Goal: Find specific page/section: Find specific page/section

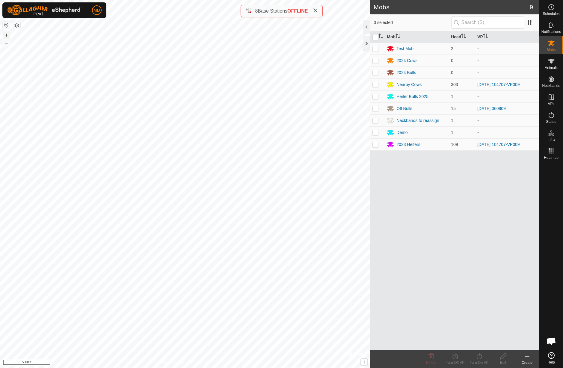
click at [6, 34] on button "+" at bounding box center [6, 34] width 7 height 7
click at [7, 34] on button "+" at bounding box center [6, 34] width 7 height 7
click at [7, 44] on button "–" at bounding box center [6, 42] width 7 height 7
click at [7, 36] on button "+" at bounding box center [6, 34] width 7 height 7
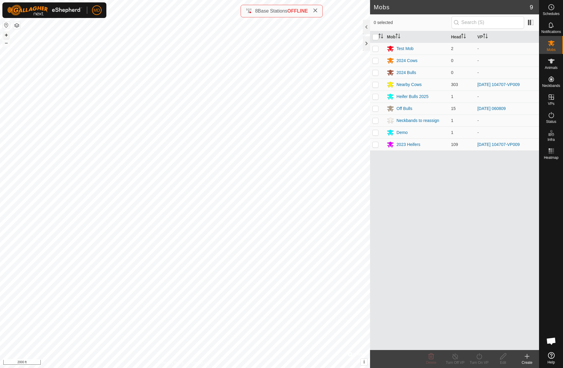
click at [7, 36] on button "+" at bounding box center [6, 34] width 7 height 7
click at [550, 63] on icon at bounding box center [551, 61] width 7 height 7
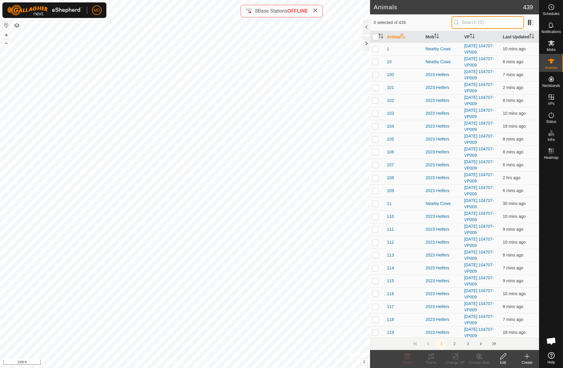
click at [477, 22] on input "text" at bounding box center [487, 22] width 72 height 13
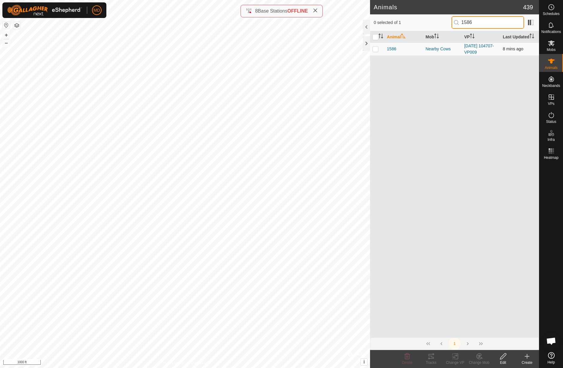
type input "1586"
click at [376, 50] on p-checkbox at bounding box center [375, 48] width 6 height 5
checkbox input "true"
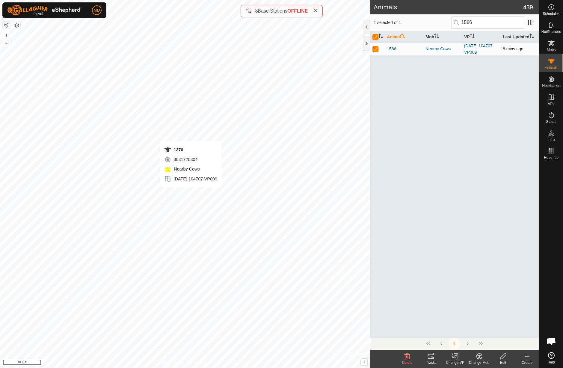
checkbox input "false"
click at [486, 22] on input "1586" at bounding box center [487, 22] width 72 height 13
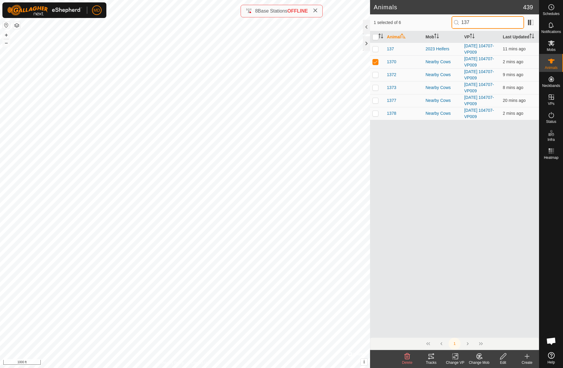
type input "1370"
checkbox input "true"
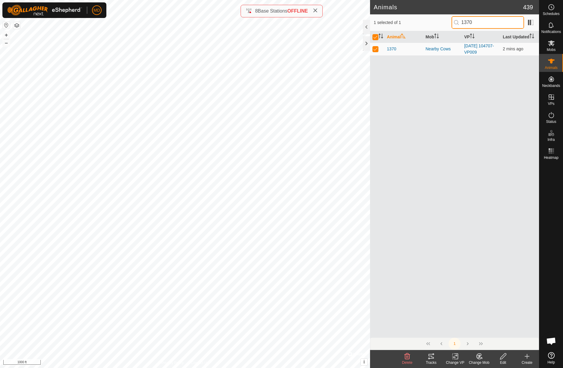
type input "1370"
checkbox input "false"
click at [481, 22] on input "1370" at bounding box center [487, 22] width 72 height 13
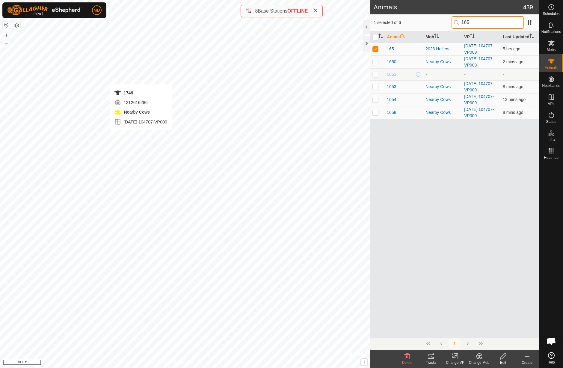
type input "165"
checkbox input "false"
click at [483, 23] on input "165" at bounding box center [487, 22] width 72 height 13
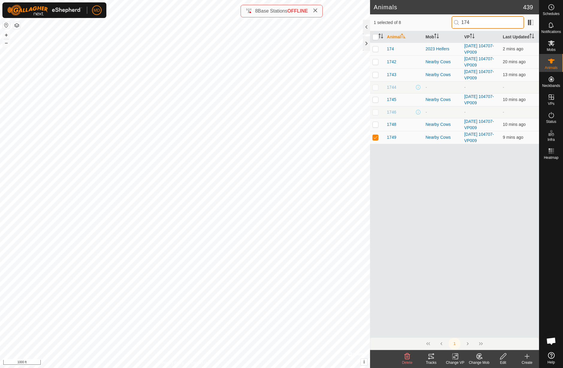
type input "1749"
checkbox input "true"
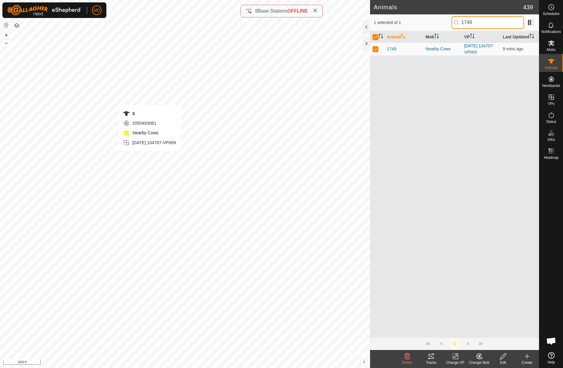
type input "174"
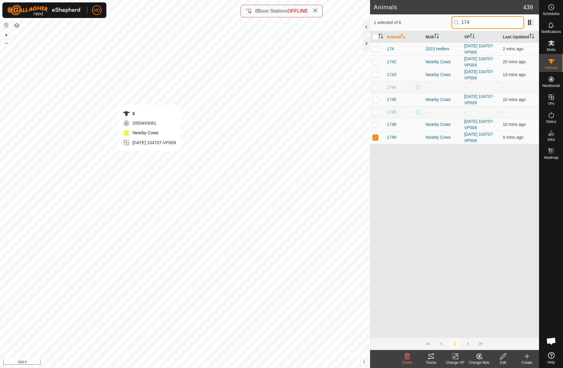
checkbox input "false"
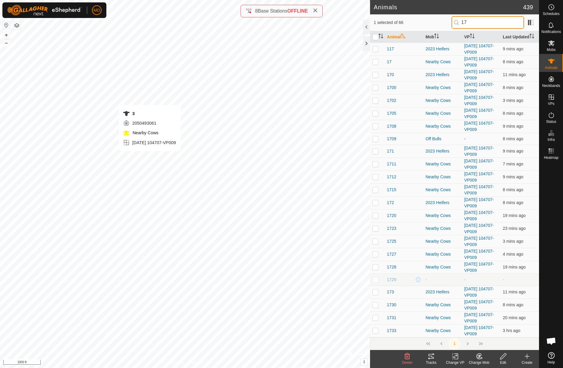
type input "1"
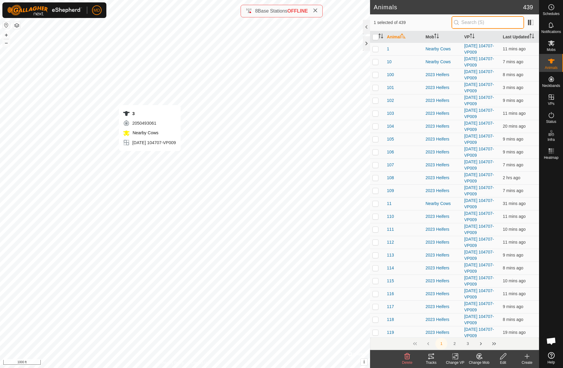
type input "3"
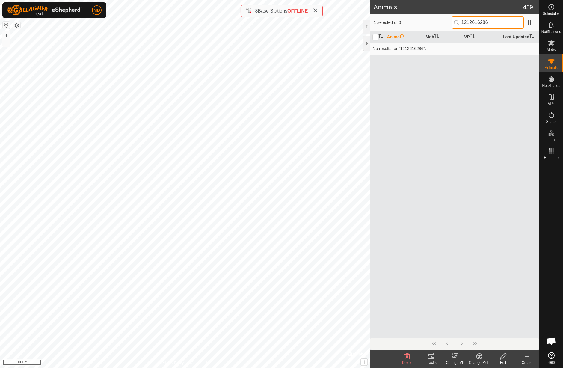
click at [501, 22] on input "1212616286" at bounding box center [487, 22] width 72 height 13
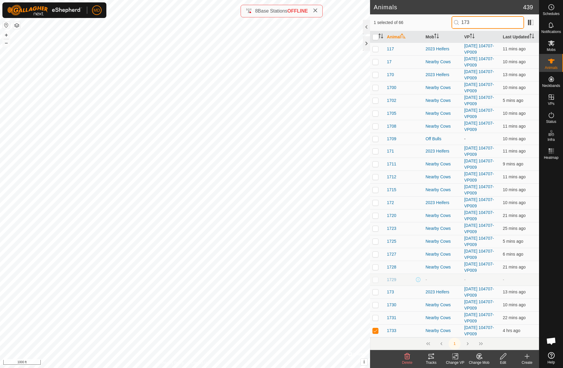
type input "1733"
checkbox input "true"
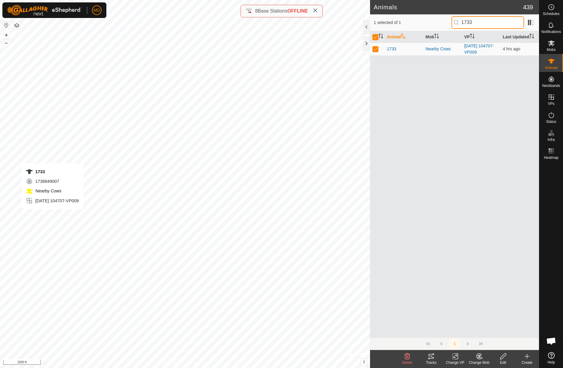
type input "1733"
checkbox input "false"
click at [484, 22] on input "1733" at bounding box center [487, 22] width 72 height 13
type input "1"
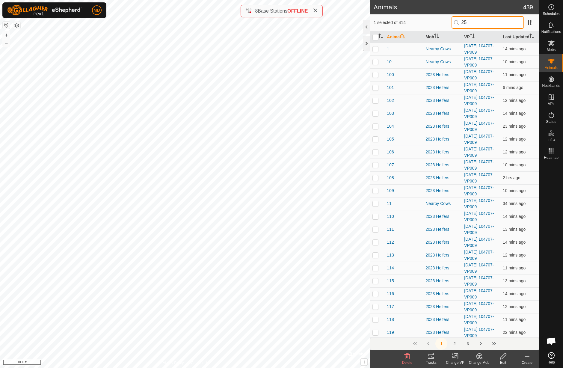
type input "2"
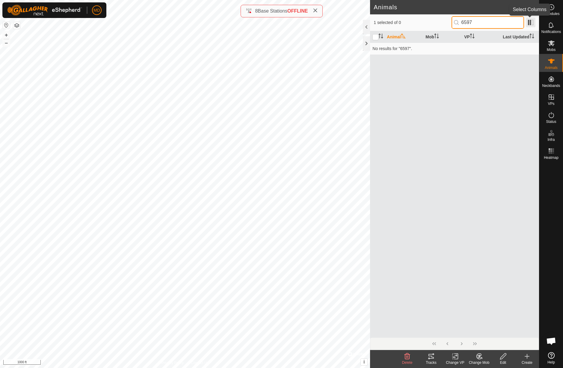
type input "6597"
click at [531, 23] on span at bounding box center [531, 23] width 10 height 10
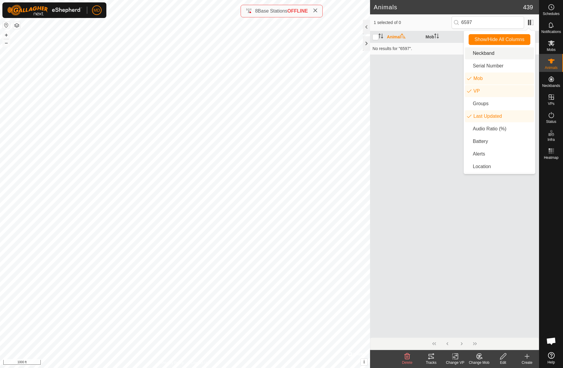
click at [480, 55] on li "Neckband" at bounding box center [499, 53] width 69 height 12
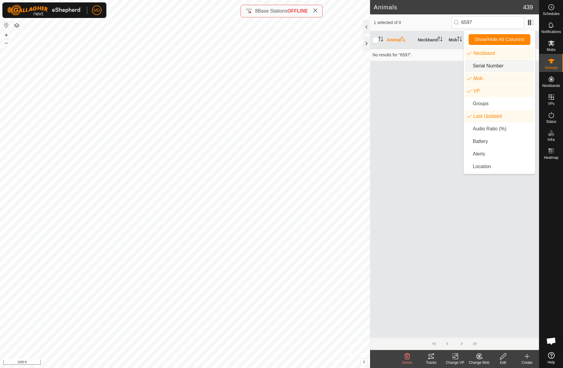
click at [476, 67] on li "Serial Number" at bounding box center [499, 66] width 69 height 12
click at [430, 89] on div "Animal Neckband Serial Number Mob VP Last Updated No results for "6597"." at bounding box center [454, 184] width 169 height 306
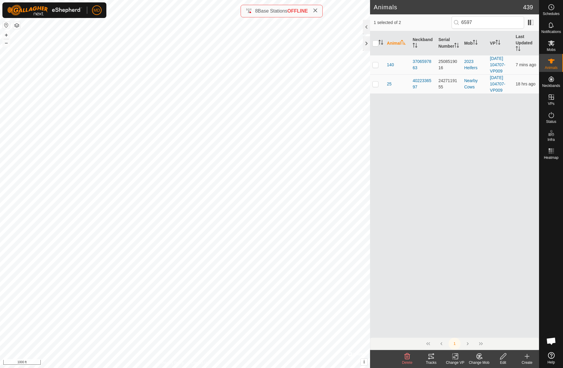
checkbox input "false"
click at [483, 23] on input "6597" at bounding box center [487, 22] width 72 height 13
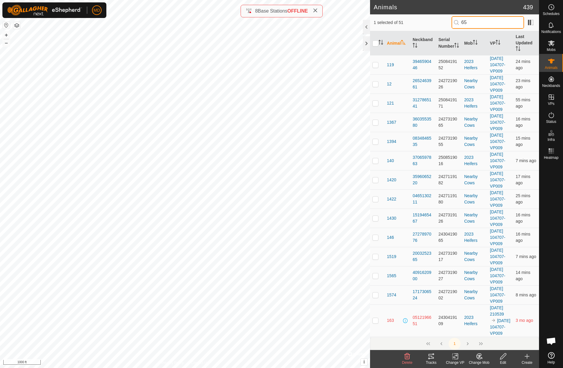
type input "6"
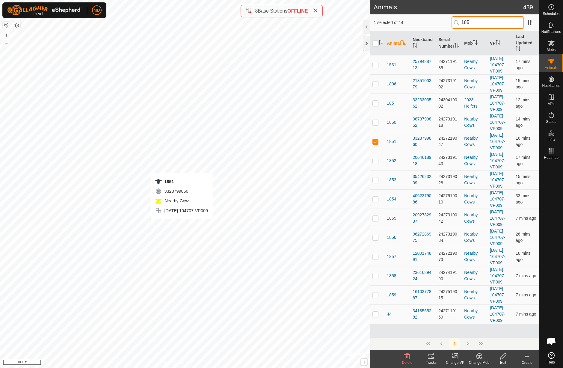
type input "1851"
